Goal: Information Seeking & Learning: Learn about a topic

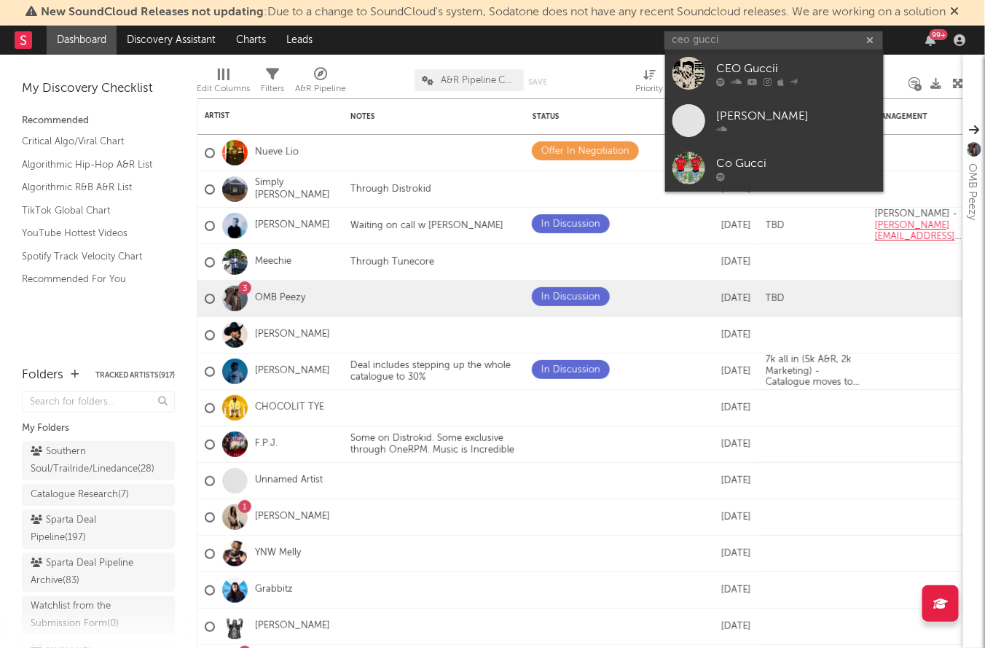
drag, startPoint x: 731, startPoint y: 40, endPoint x: 528, endPoint y: 19, distance: 204.4
click at [528, 19] on div "New SoundCloud Releases not updating : Due to a change to SoundCloud's system, …" at bounding box center [492, 324] width 985 height 648
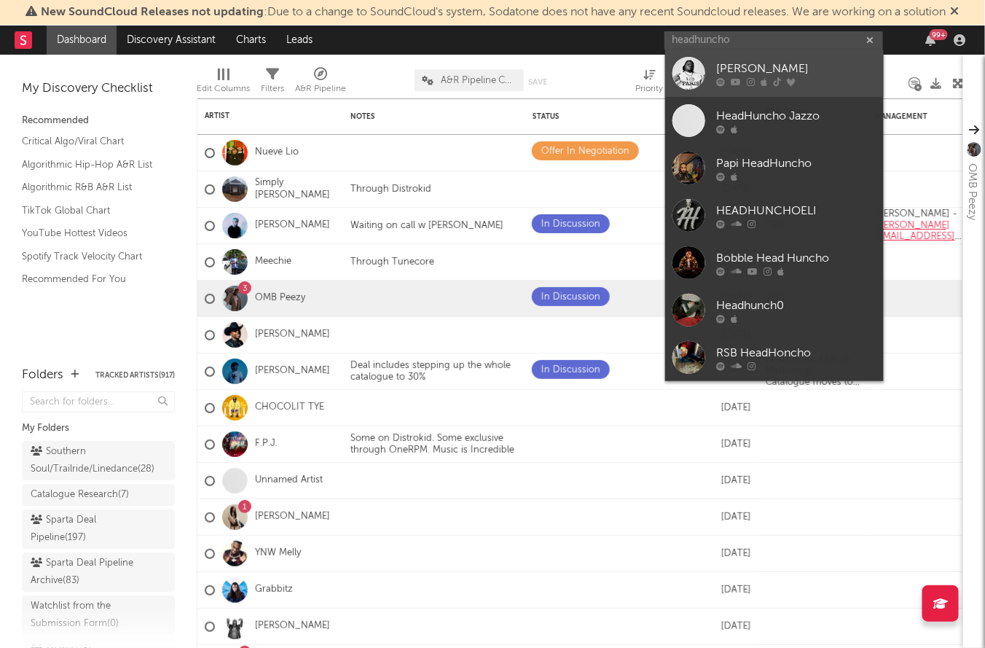
type input "headhuncho"
click at [726, 73] on div "[PERSON_NAME]" at bounding box center [796, 68] width 160 height 17
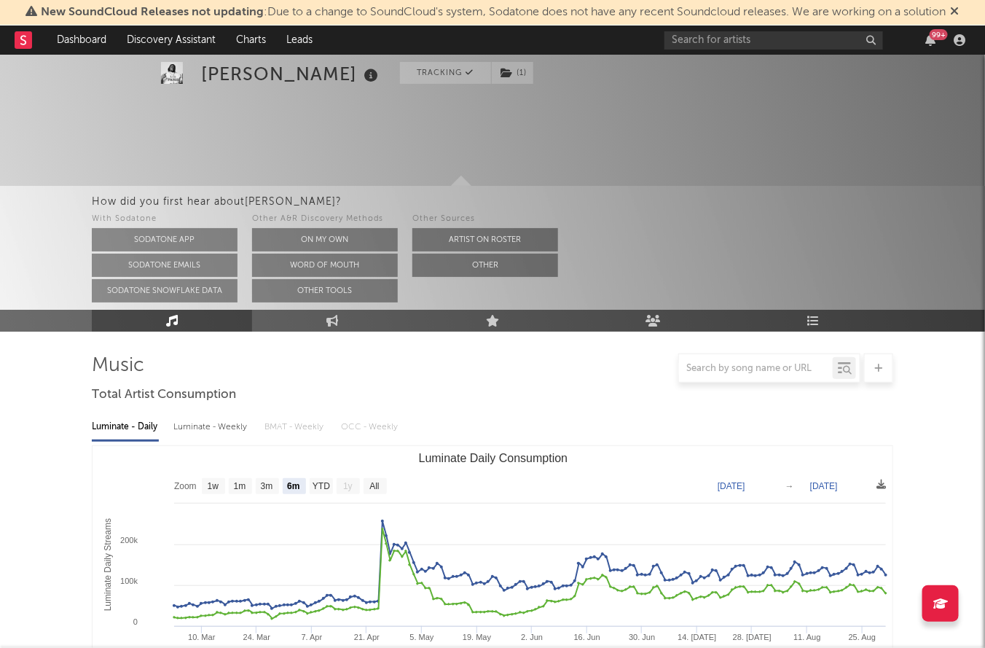
scroll to position [157, 0]
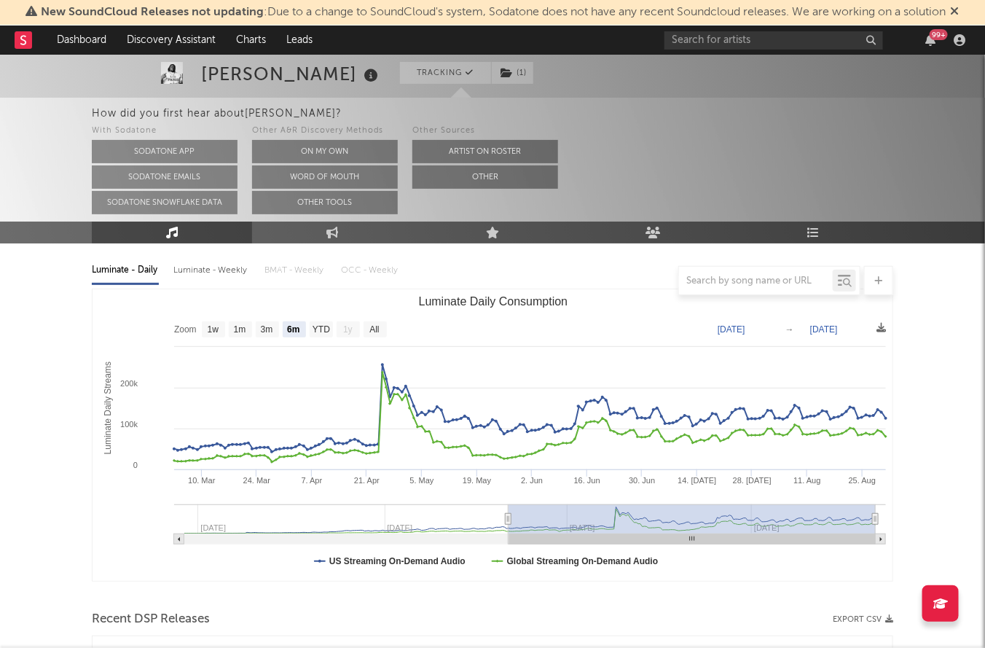
click at [382, 336] on rect "Luminate Daily Consumption" at bounding box center [375, 329] width 23 height 16
select select "All"
type input "[DATE]"
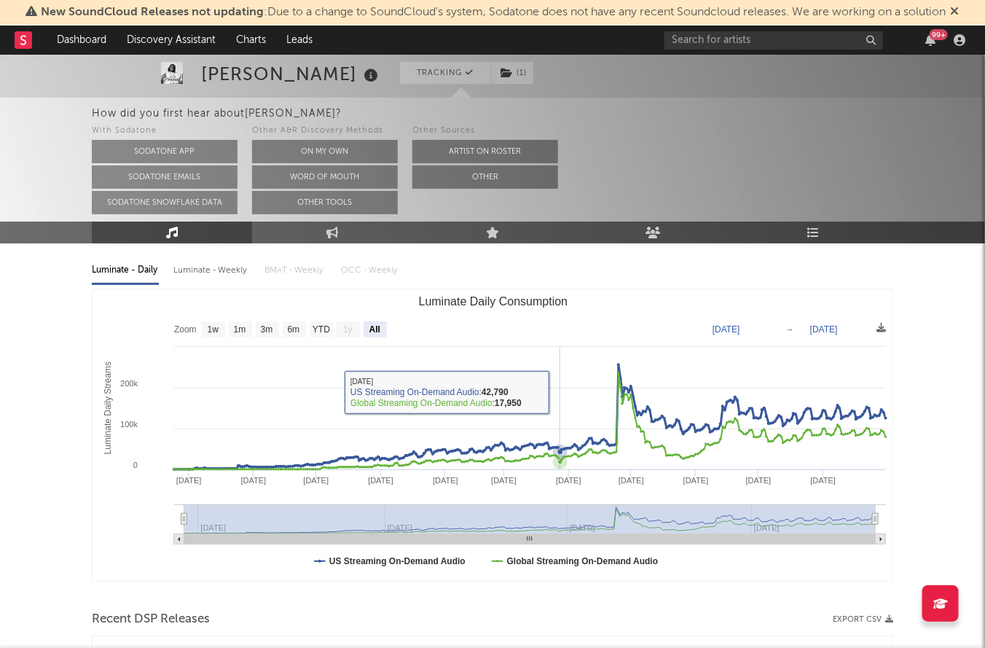
scroll to position [0, 0]
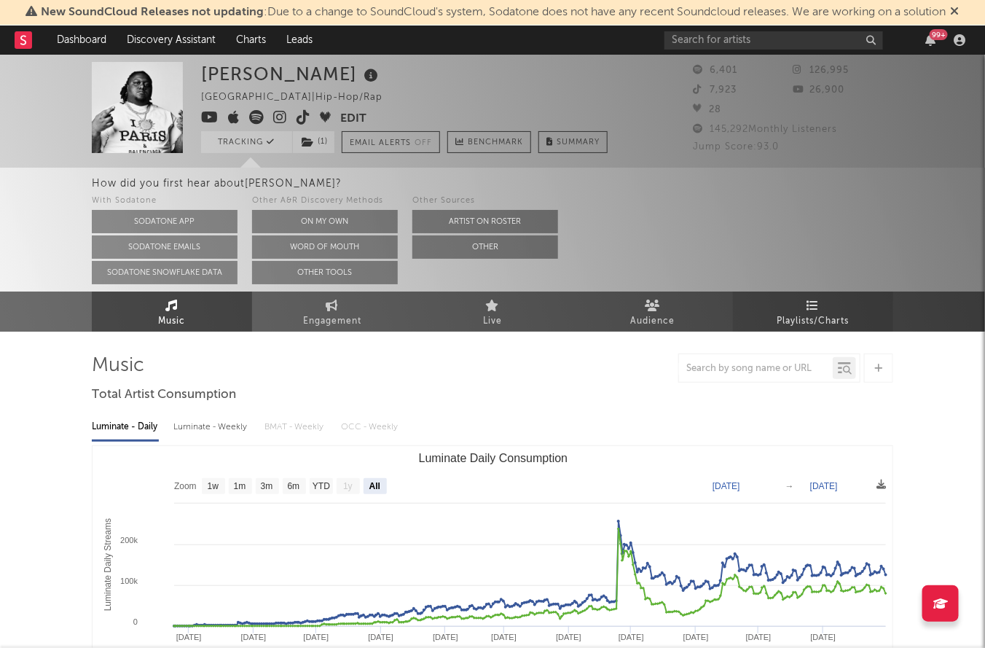
click at [839, 316] on span "Playlists/Charts" at bounding box center [814, 321] width 72 height 17
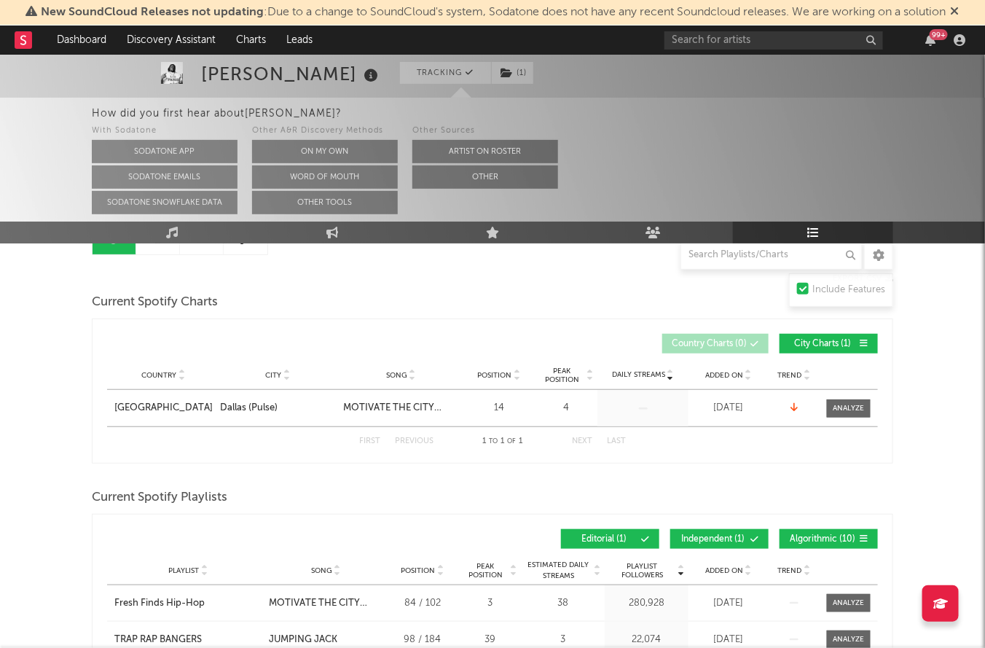
scroll to position [165, 0]
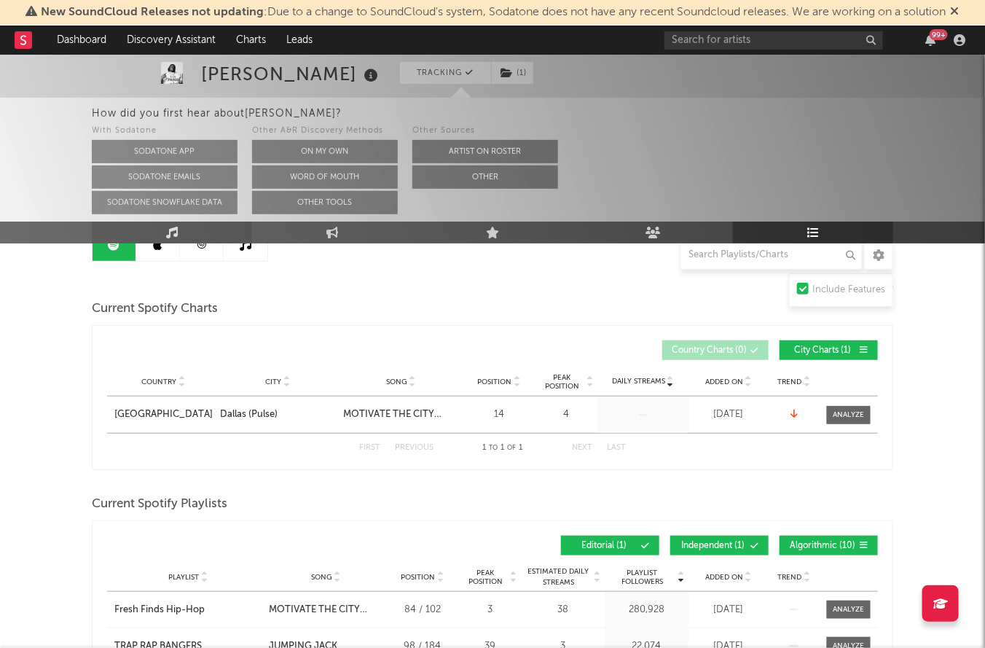
click at [171, 224] on link "Music" at bounding box center [172, 233] width 160 height 22
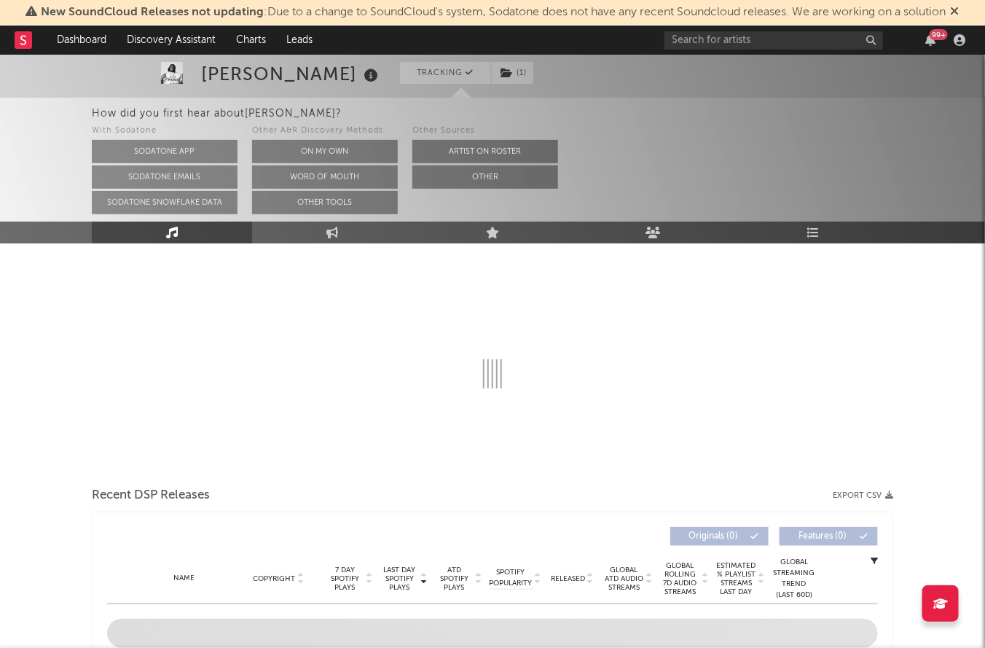
select select "6m"
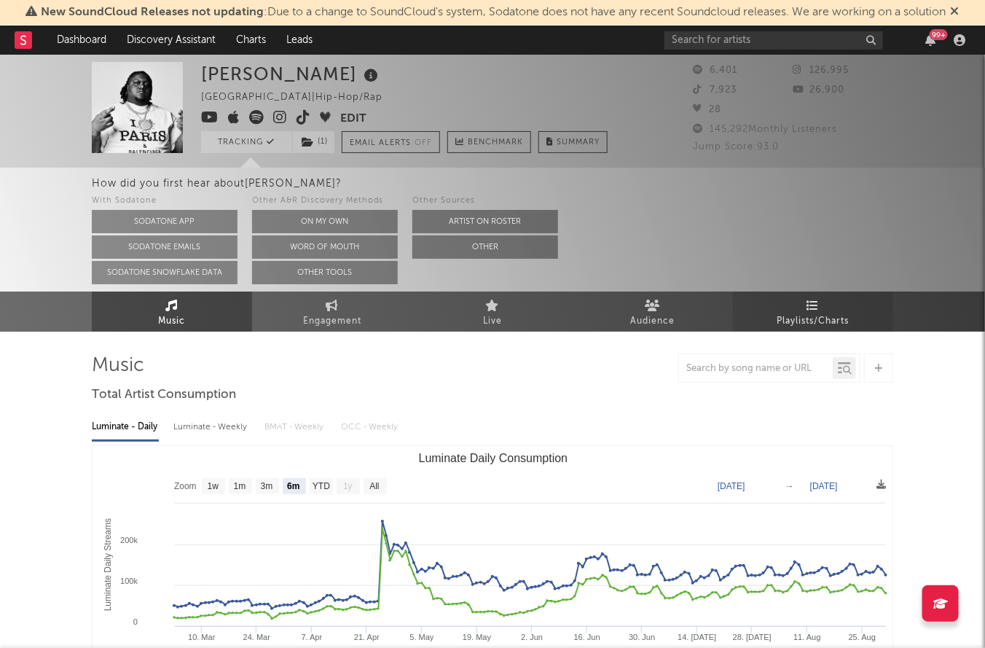
click at [861, 314] on link "Playlists/Charts" at bounding box center [813, 311] width 160 height 40
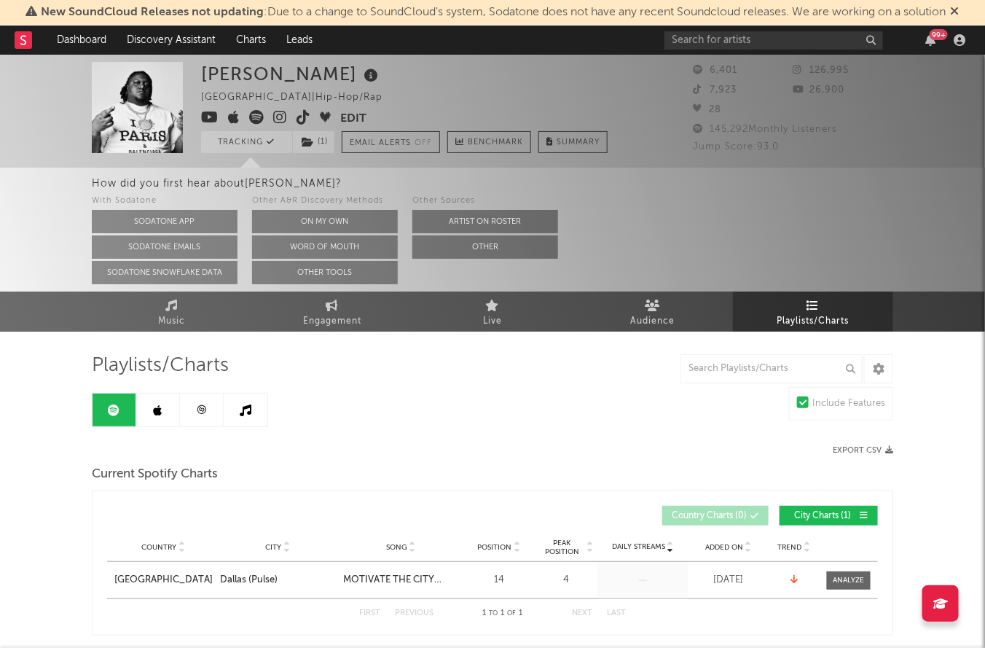
click at [273, 110] on span at bounding box center [270, 119] width 139 height 18
click at [276, 111] on icon at bounding box center [280, 117] width 14 height 15
